Goal: Information Seeking & Learning: Understand process/instructions

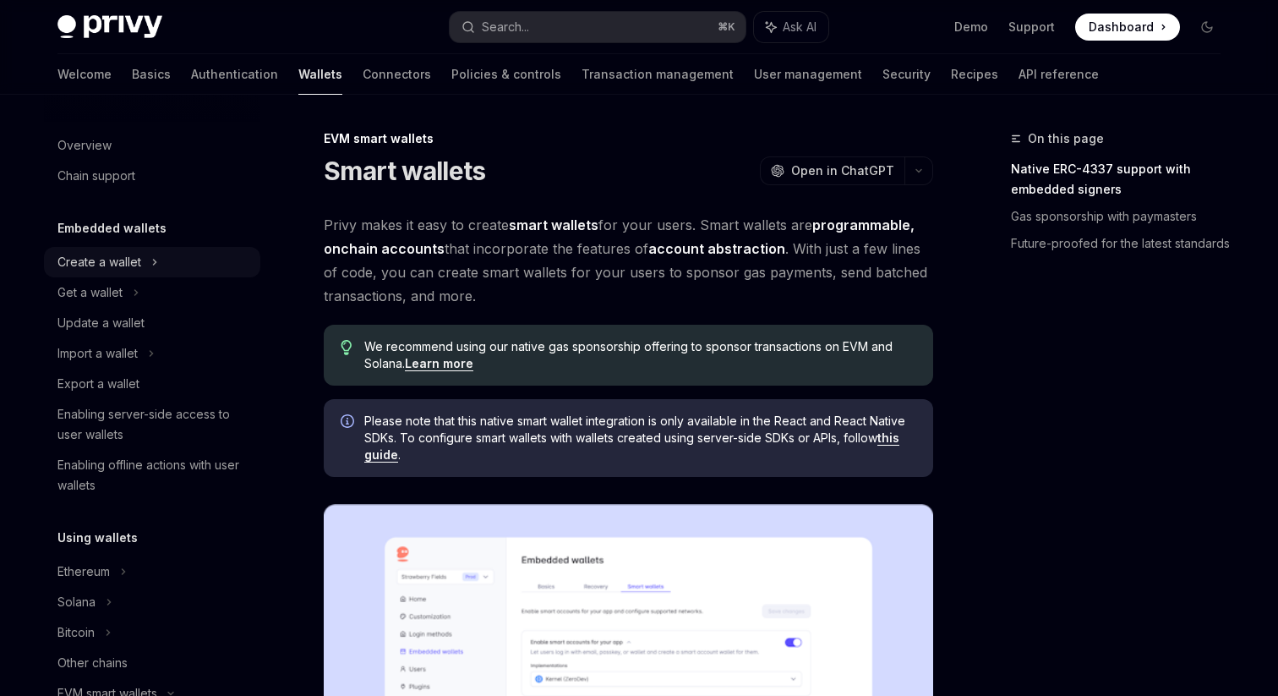
click at [107, 261] on div "Create a wallet" at bounding box center [99, 262] width 84 height 20
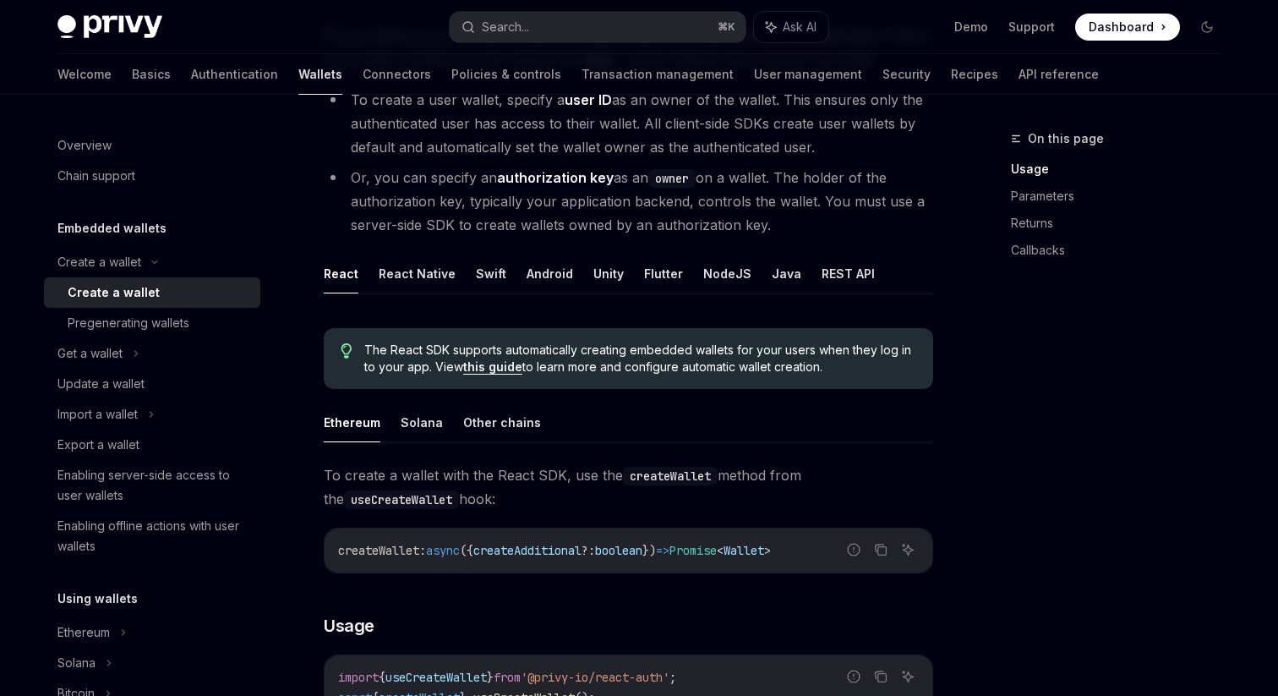
scroll to position [190, 0]
click at [501, 369] on link "this guide" at bounding box center [492, 366] width 59 height 15
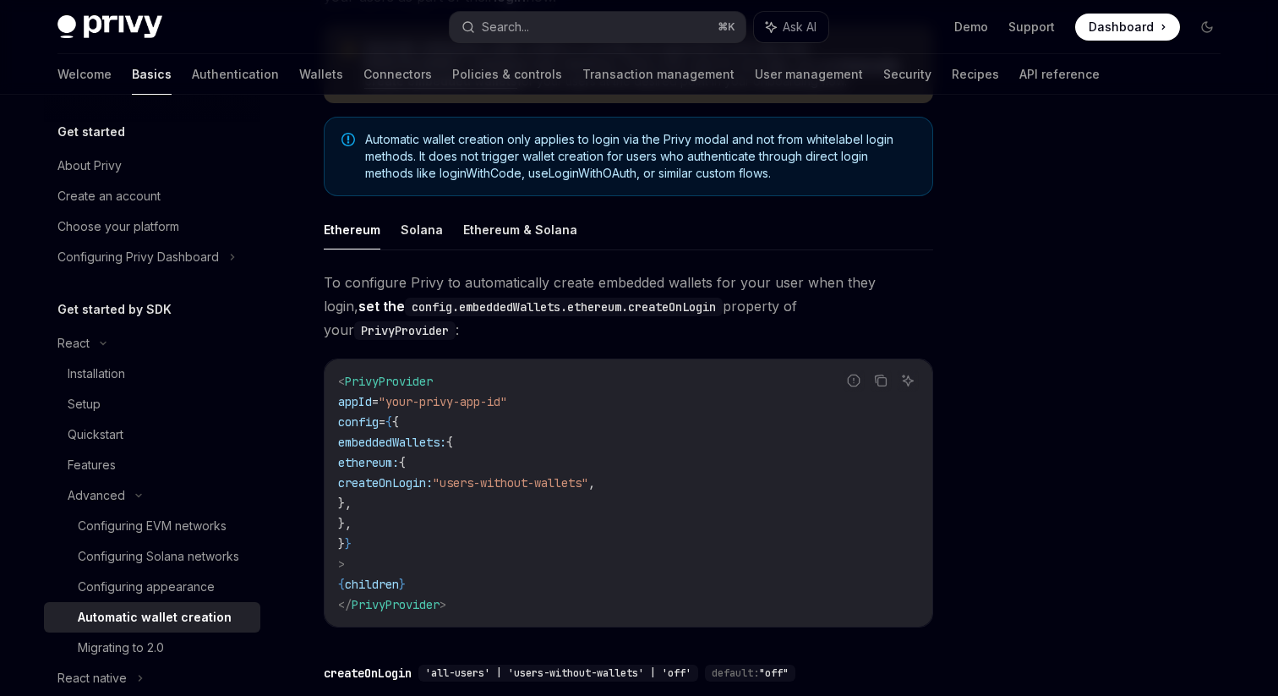
scroll to position [258, 0]
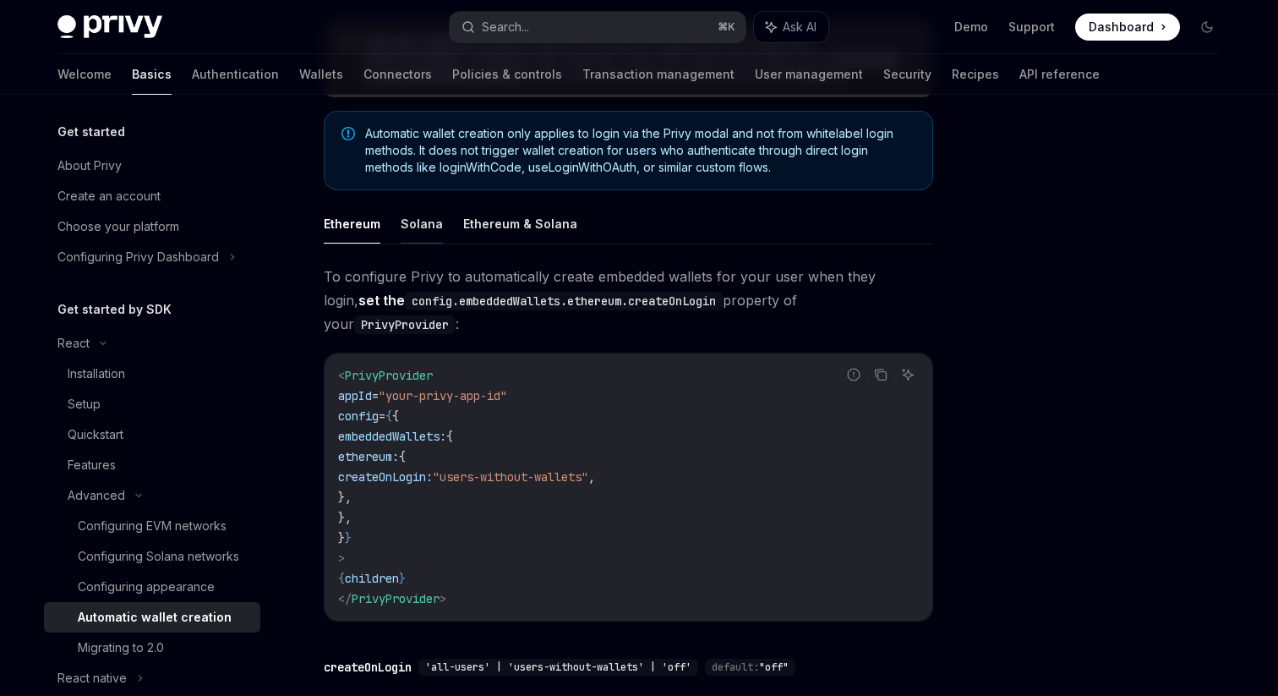
click at [432, 223] on button "Solana" at bounding box center [422, 224] width 42 height 40
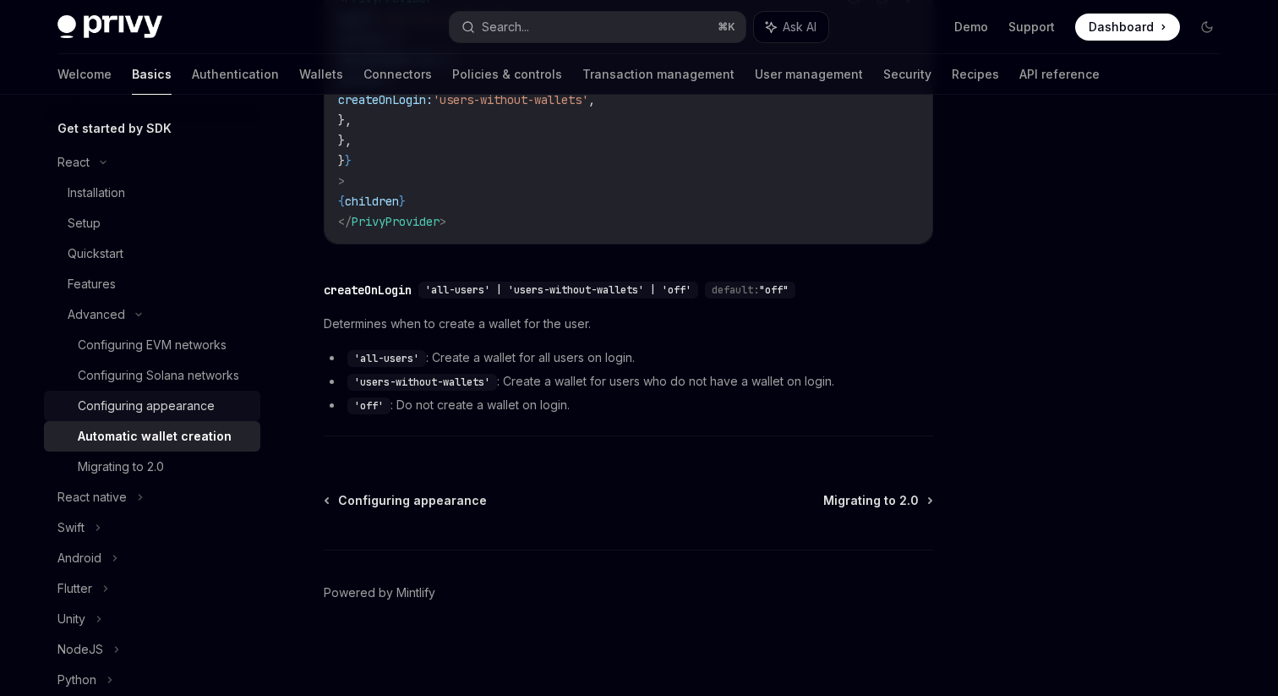
scroll to position [199, 0]
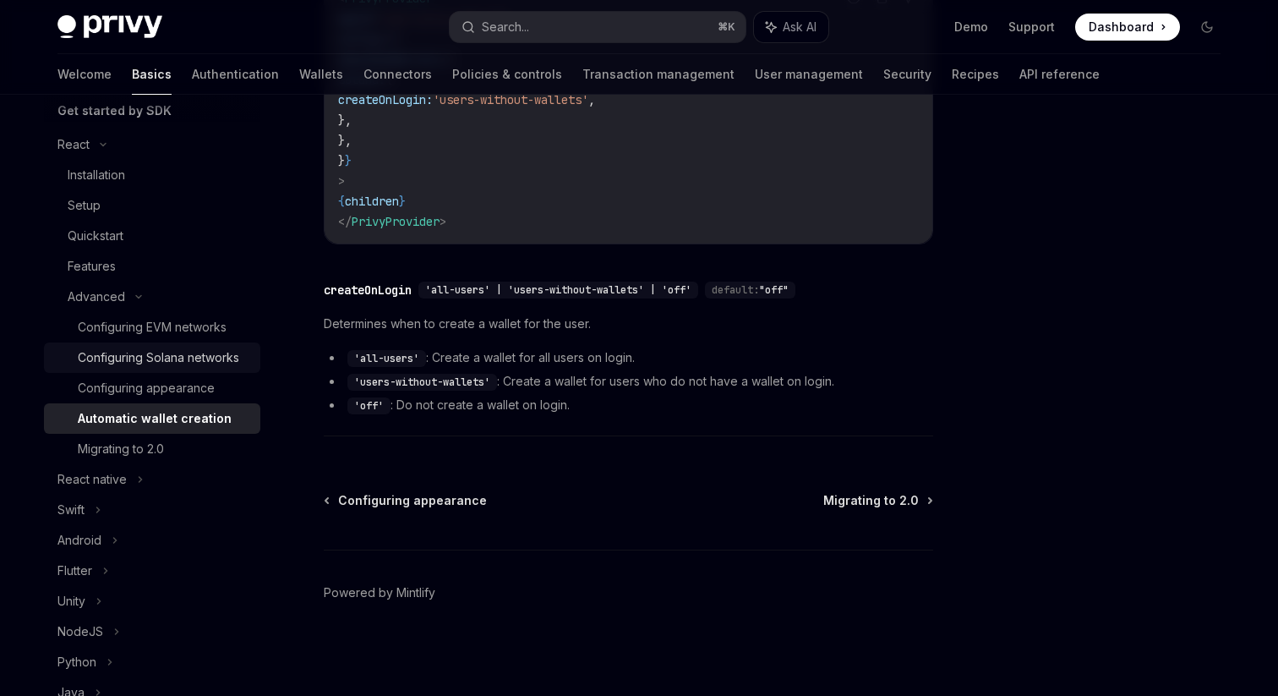
click at [197, 361] on div "Configuring Solana networks" at bounding box center [158, 358] width 161 height 20
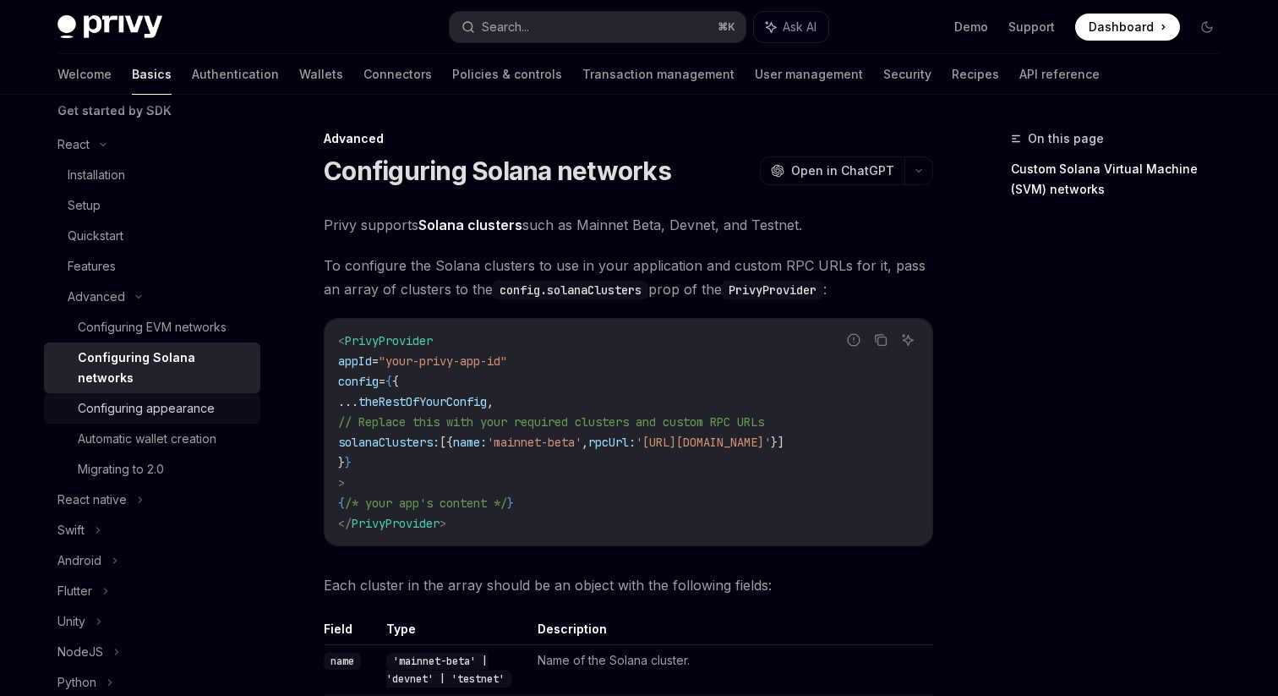
click at [174, 398] on div "Configuring appearance" at bounding box center [146, 408] width 137 height 20
type textarea "*"
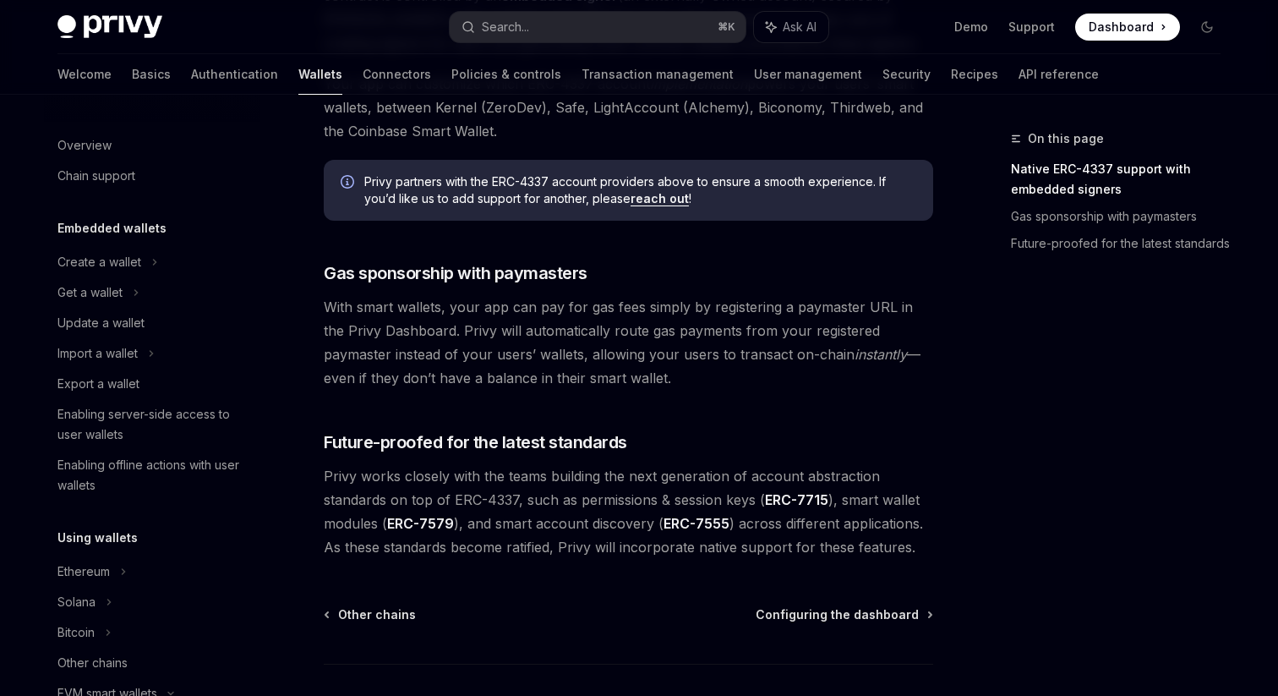
scroll to position [328, 0]
